Goal: Task Accomplishment & Management: Complete application form

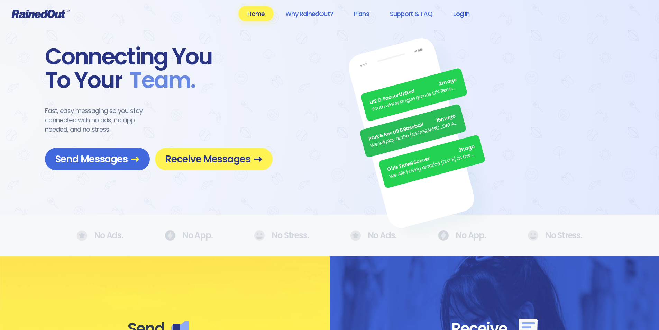
click at [460, 13] on link "Log In" at bounding box center [461, 14] width 34 height 16
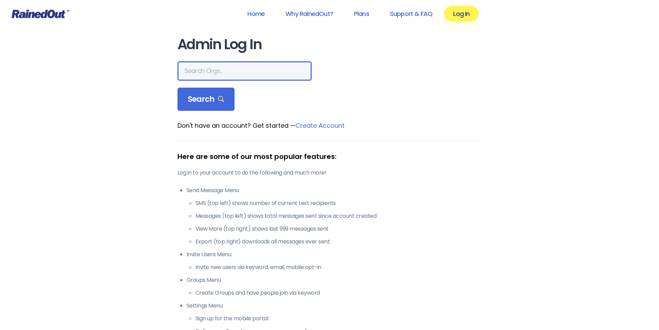
click at [214, 72] on input "text" at bounding box center [245, 70] width 134 height 19
type input "."
type input "mt. [GEOGRAPHIC_DATA]"
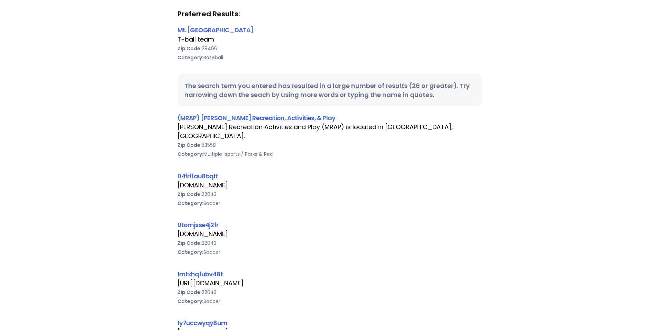
scroll to position [130, 0]
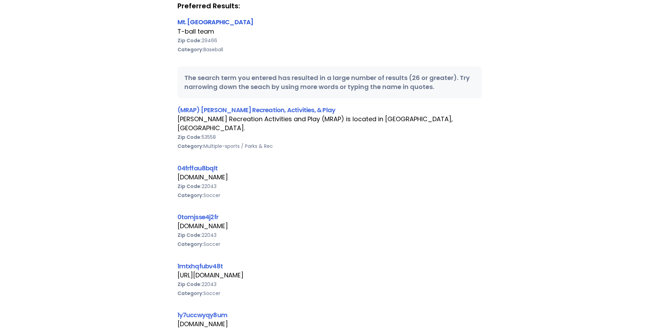
click at [232, 23] on link "Mt. [GEOGRAPHIC_DATA]" at bounding box center [216, 22] width 76 height 9
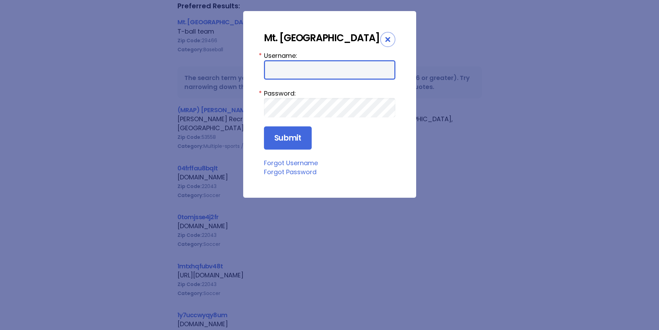
click at [290, 69] on input "Username:" at bounding box center [330, 69] width 132 height 19
type input "[PERSON_NAME][EMAIL_ADDRESS][DOMAIN_NAME]"
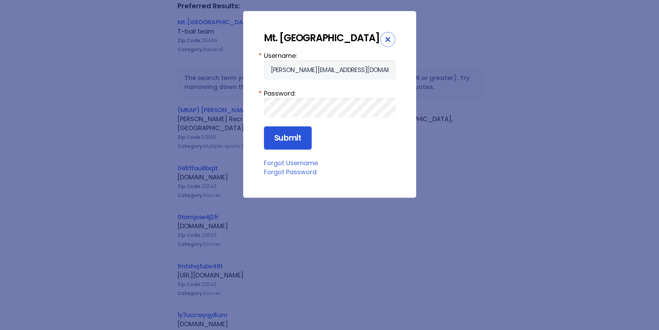
click at [280, 142] on input "Submit" at bounding box center [288, 138] width 48 height 24
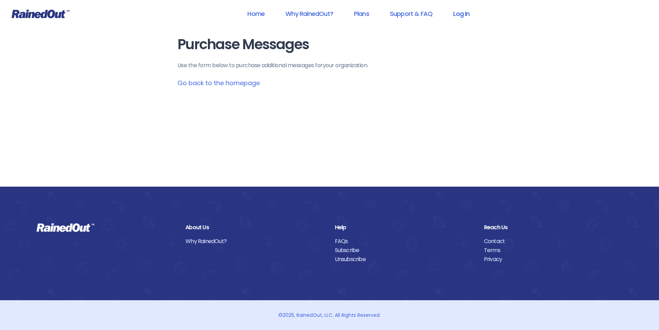
click at [462, 13] on link "Log In" at bounding box center [461, 14] width 34 height 16
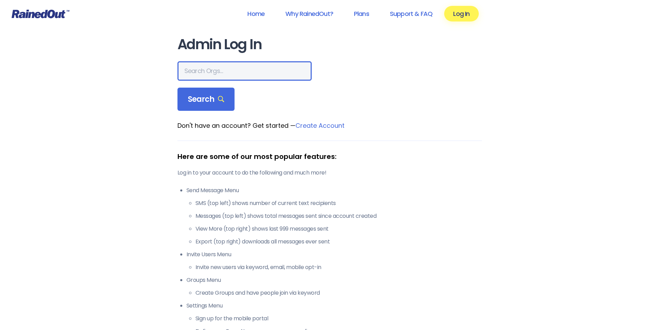
click at [229, 71] on input "text" at bounding box center [245, 70] width 134 height 19
click at [503, 98] on div "Home Why RainedOut? Plans Support & FAQ Log In Admin Log In Search Don't have a…" at bounding box center [329, 273] width 659 height 547
